Goal: Transaction & Acquisition: Purchase product/service

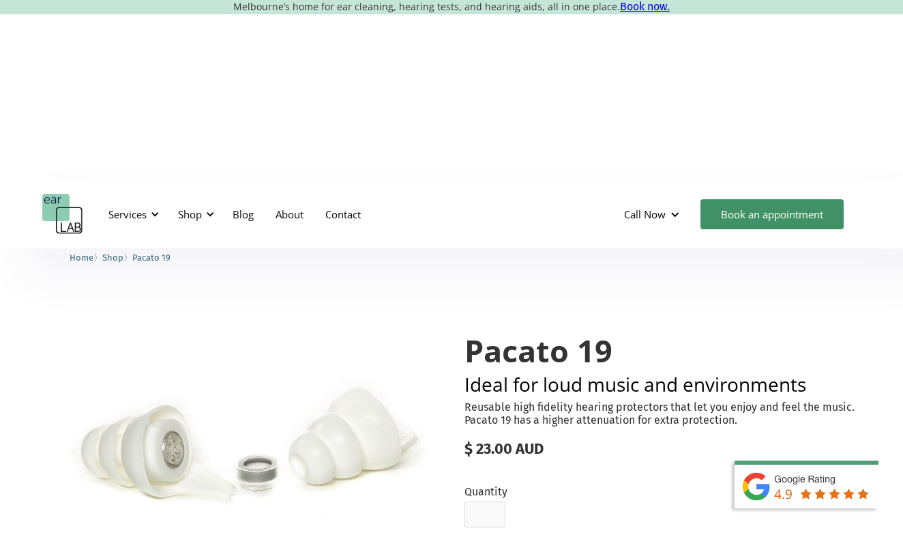
click at [115, 252] on span "Shop" at bounding box center [112, 257] width 21 height 10
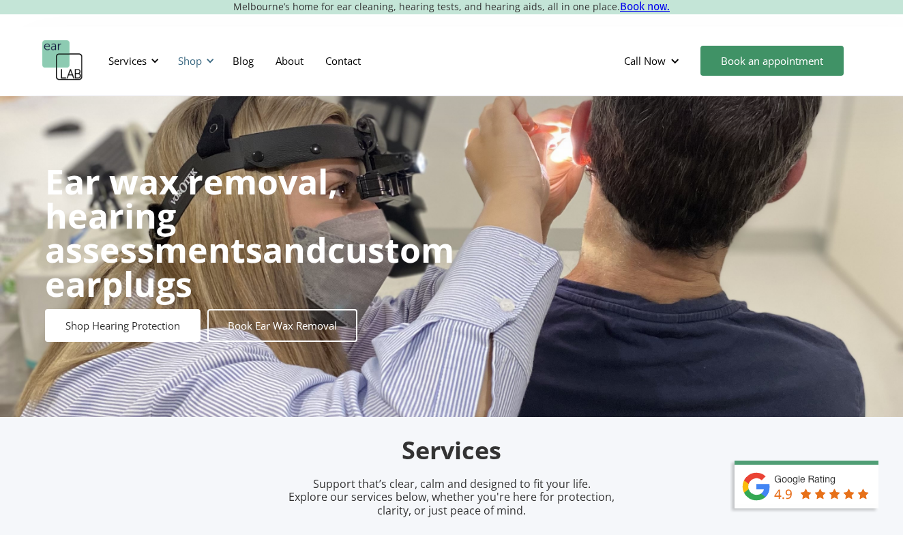
click at [202, 58] on div "Shop" at bounding box center [190, 61] width 24 height 14
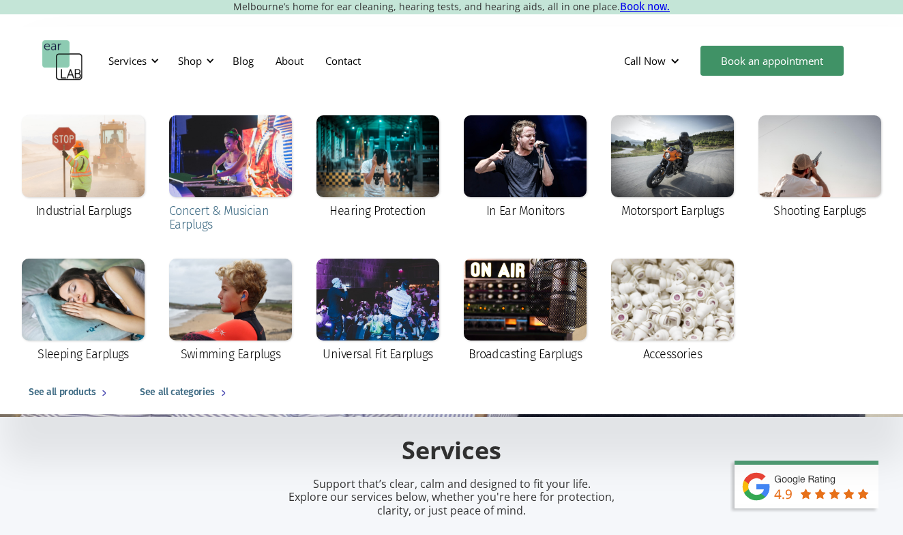
click at [219, 202] on div "Concert & Musician Earplugs" at bounding box center [230, 174] width 123 height 119
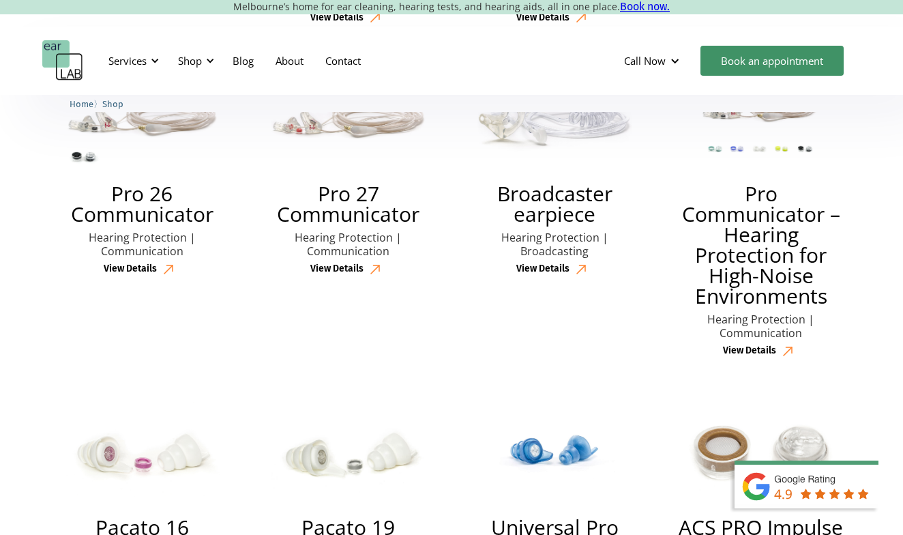
scroll to position [2279, 0]
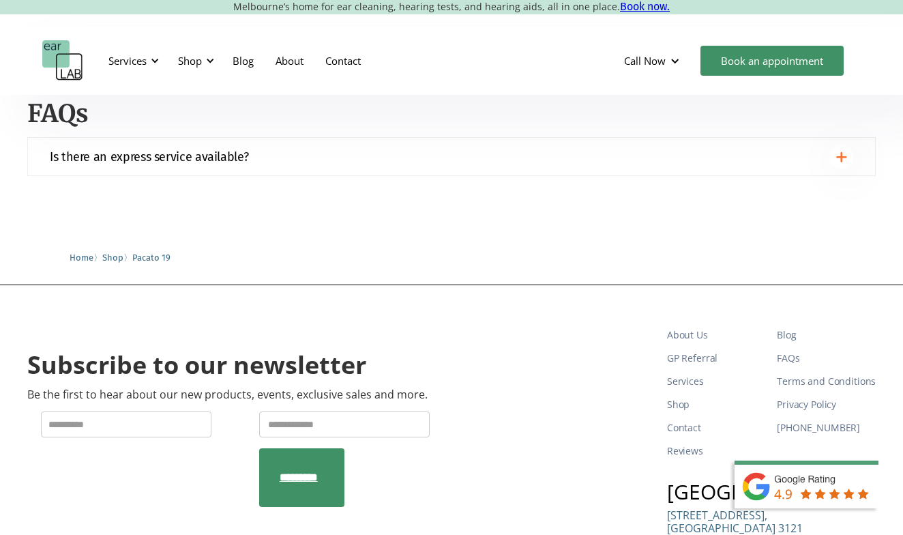
scroll to position [1188, 0]
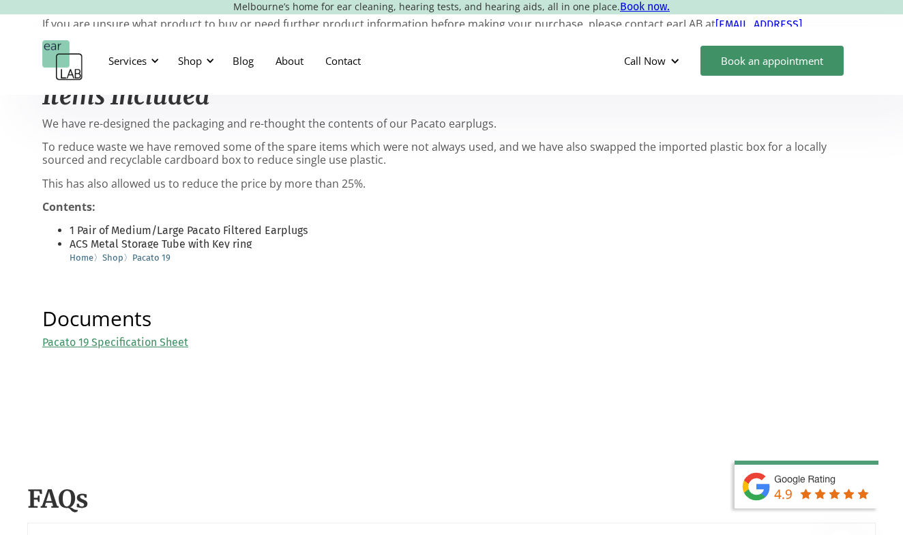
click at [149, 335] on link "Pacato 19 Specification Sheet" at bounding box center [115, 341] width 146 height 13
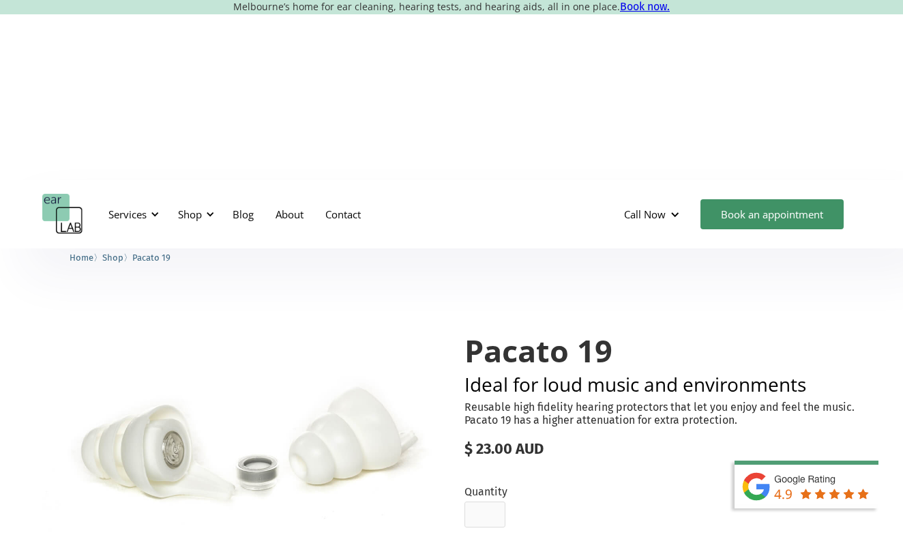
scroll to position [0, 0]
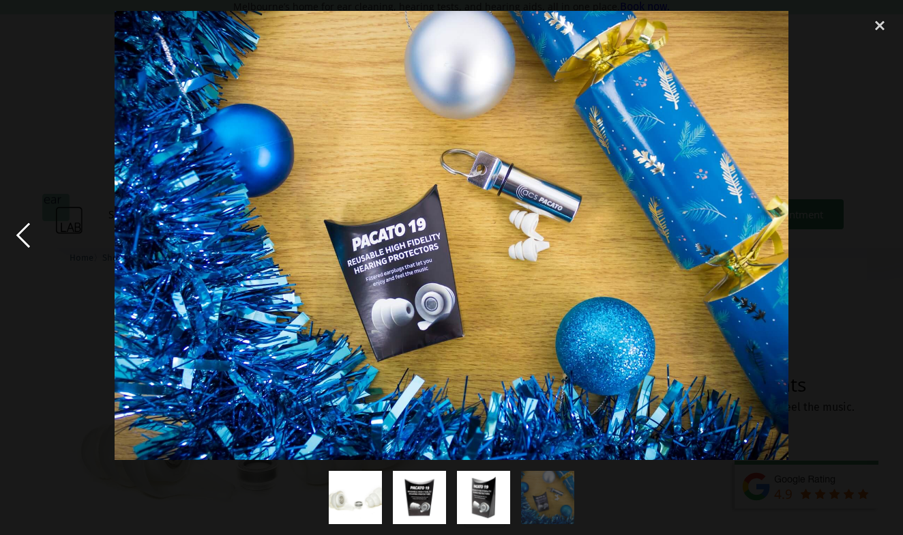
click at [30, 240] on div "previous image" at bounding box center [23, 235] width 46 height 449
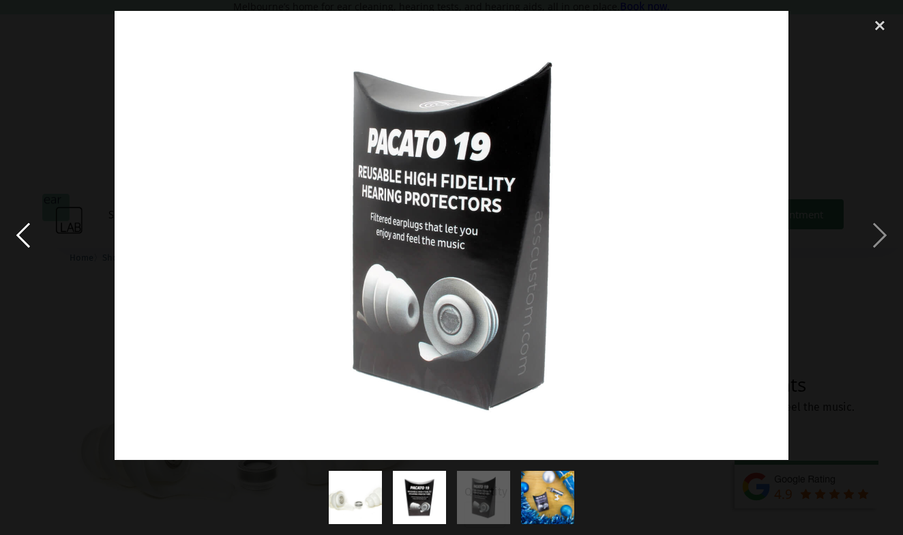
click at [30, 240] on div "previous image" at bounding box center [23, 235] width 46 height 449
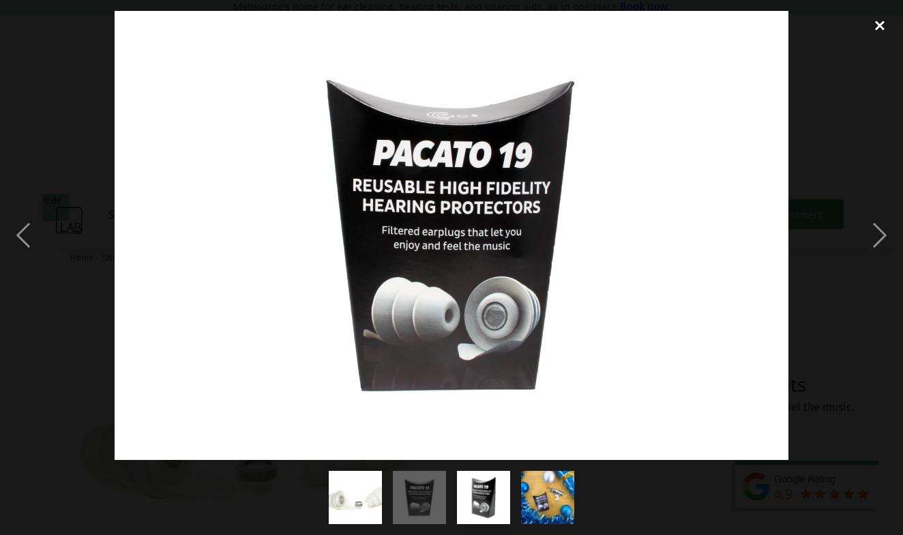
click at [880, 23] on div "close lightbox" at bounding box center [879, 26] width 46 height 30
